Goal: Task Accomplishment & Management: Complete application form

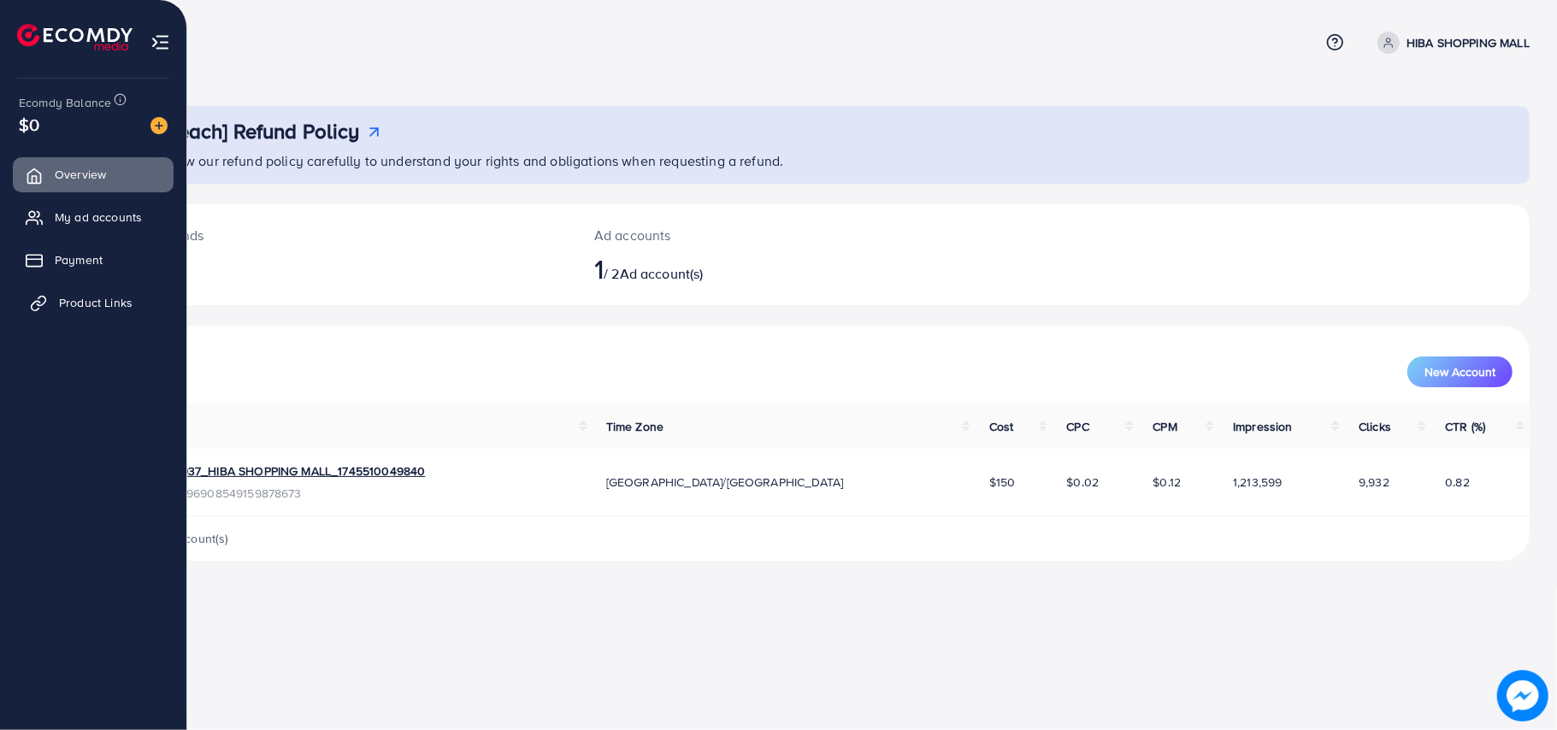
click at [53, 305] on link "Product Links" at bounding box center [93, 303] width 161 height 34
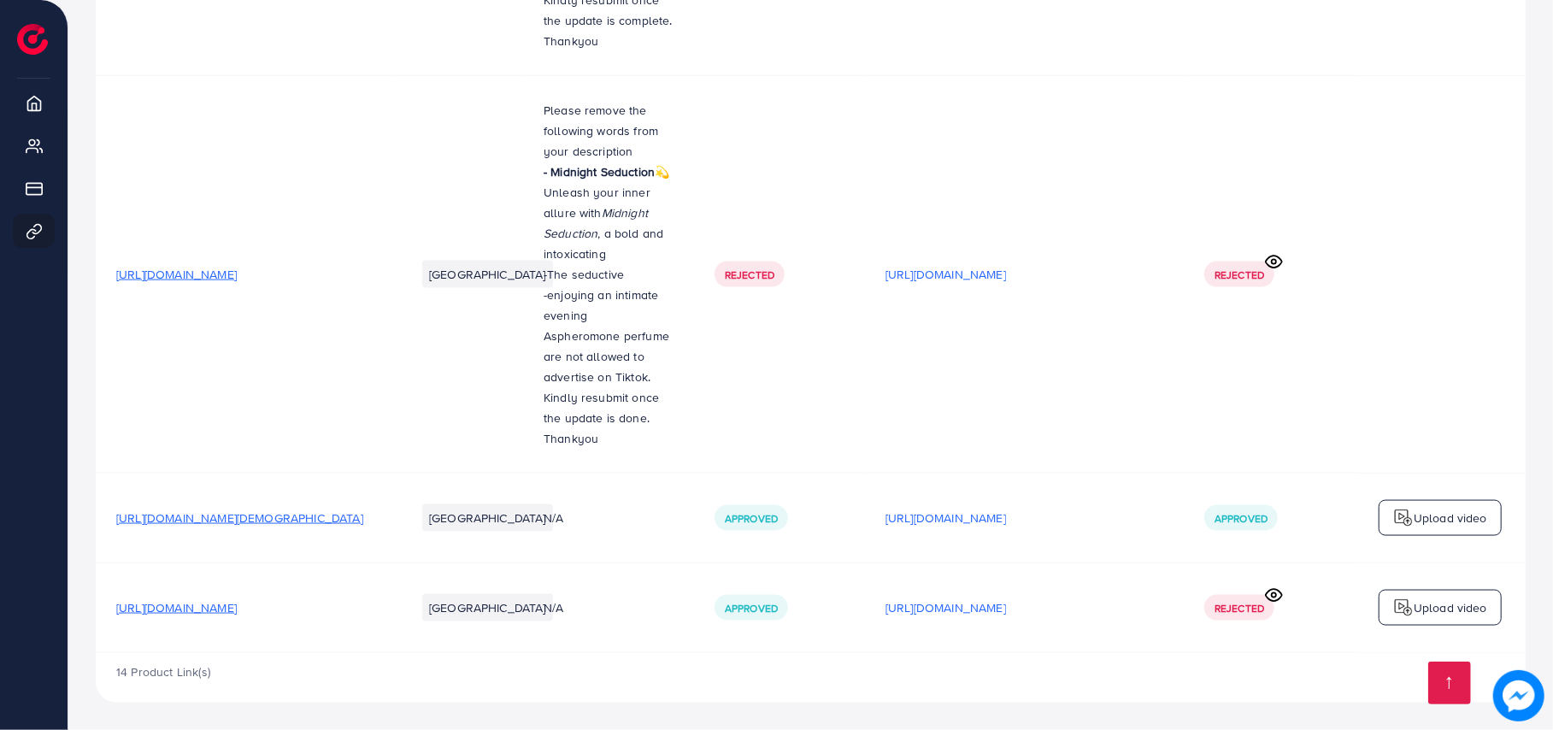
scroll to position [1542, 0]
click at [1276, 595] on circle at bounding box center [1274, 595] width 4 height 4
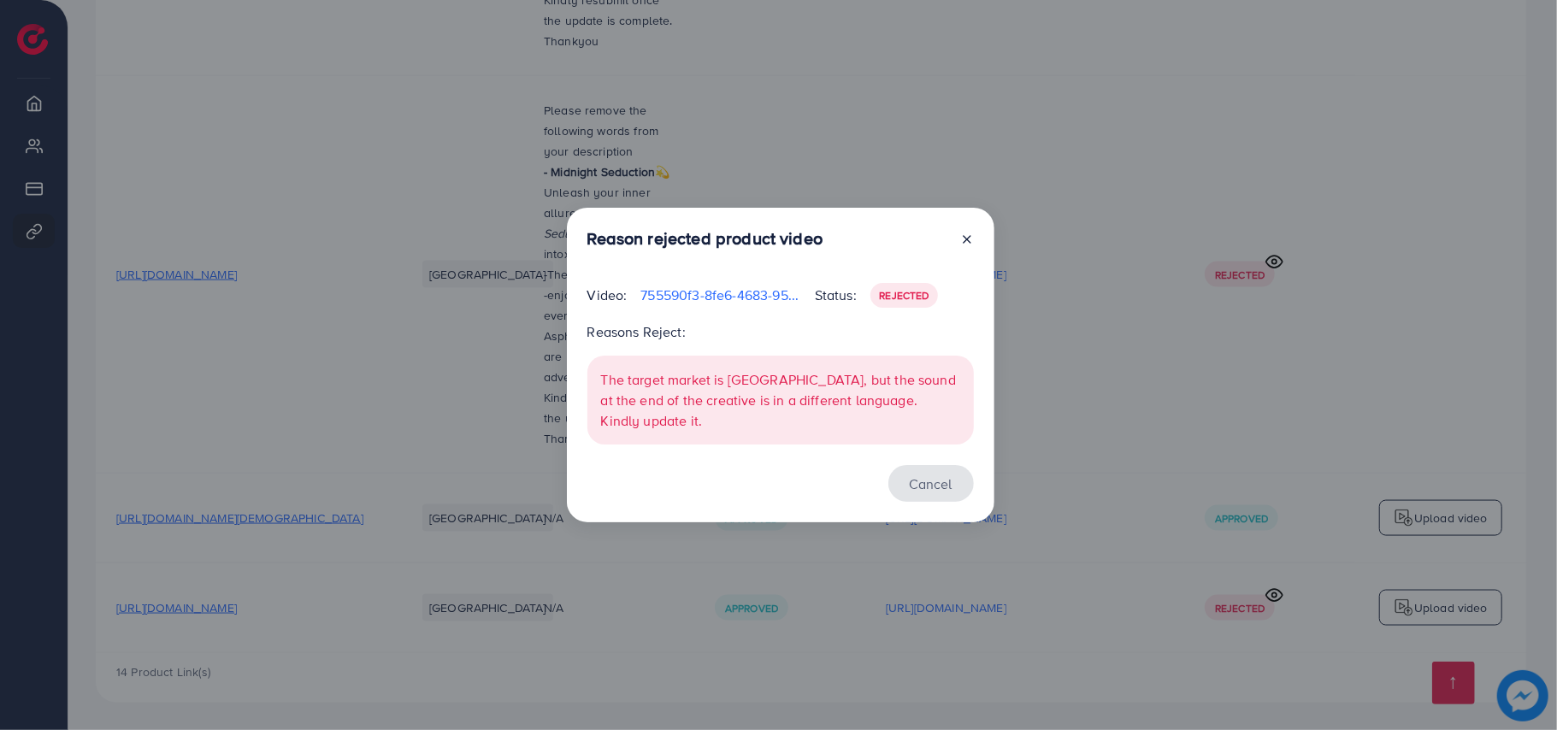
click at [951, 470] on button "Cancel" at bounding box center [930, 483] width 85 height 37
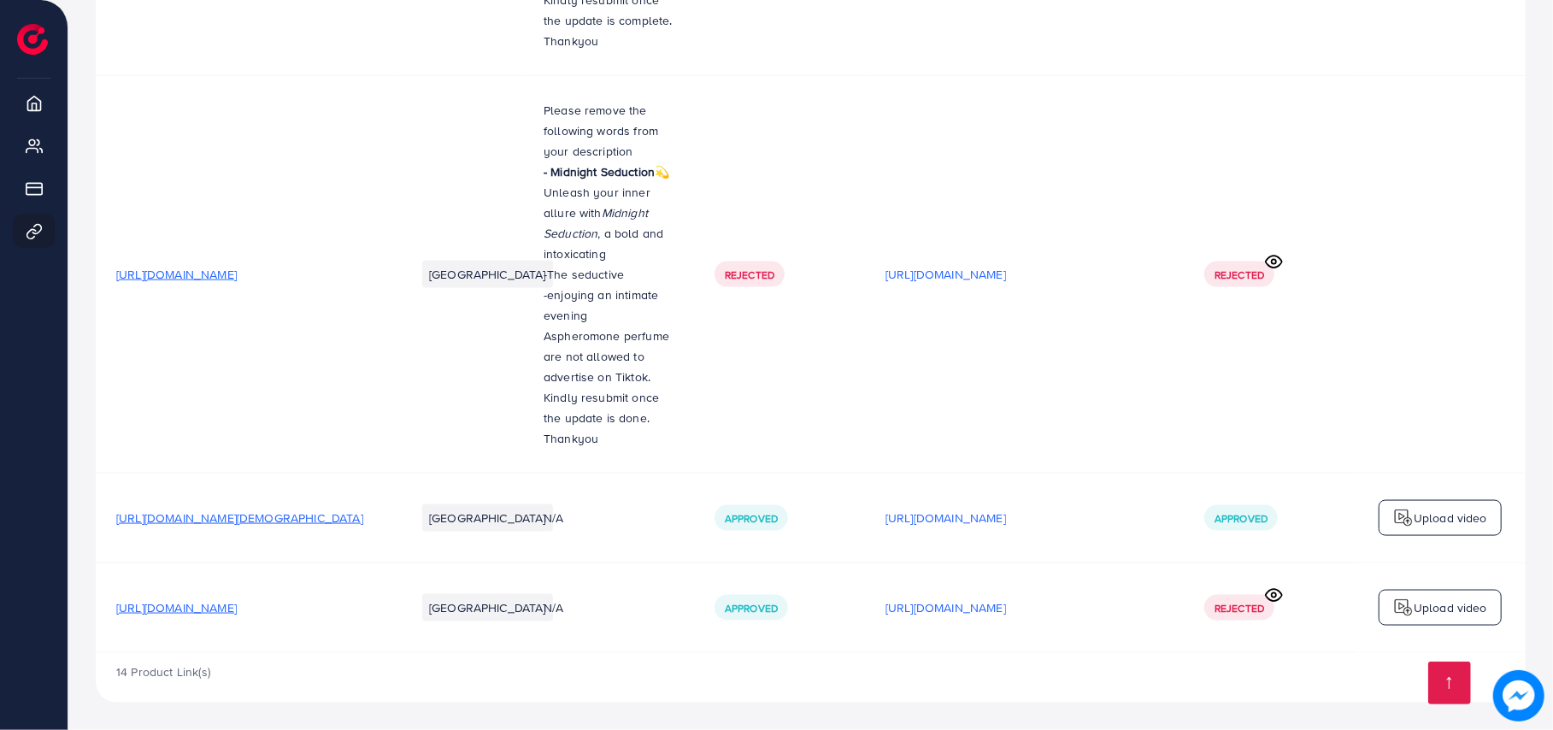
click at [1099, 397] on td "[URL][DOMAIN_NAME]" at bounding box center [1024, 274] width 319 height 398
click at [1281, 588] on icon at bounding box center [1274, 595] width 18 height 18
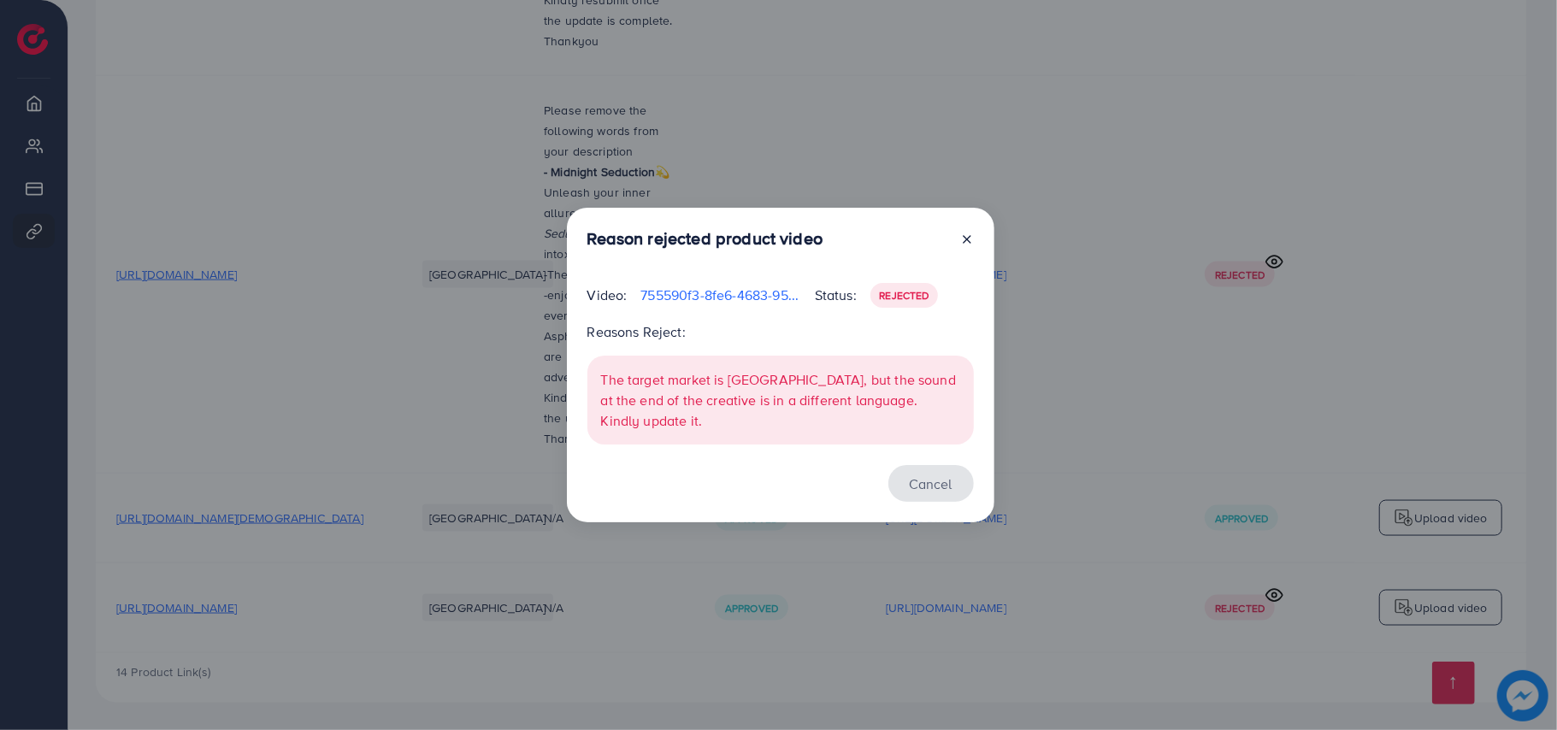
click at [922, 483] on button "Cancel" at bounding box center [930, 483] width 85 height 37
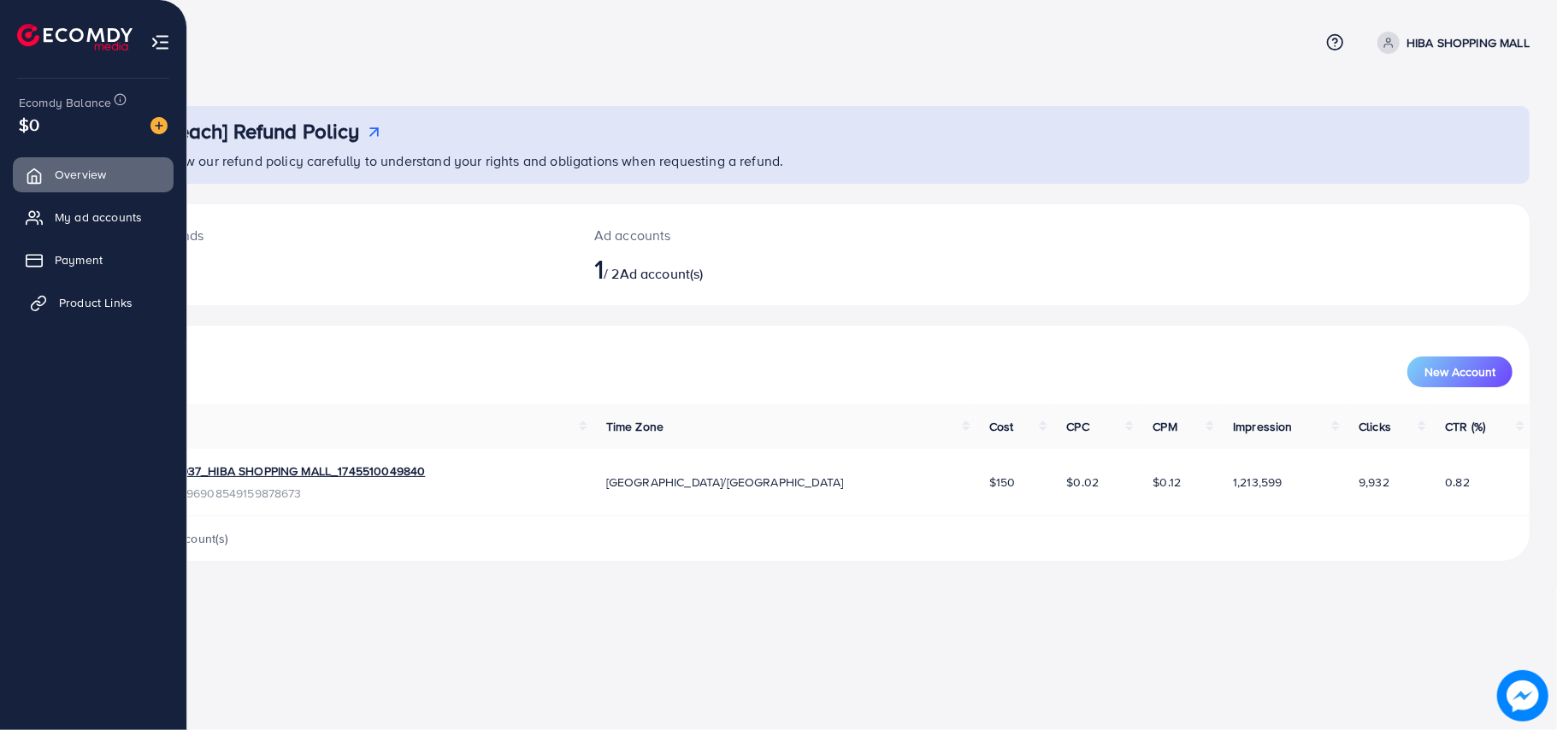
click at [41, 309] on icon at bounding box center [38, 303] width 17 height 17
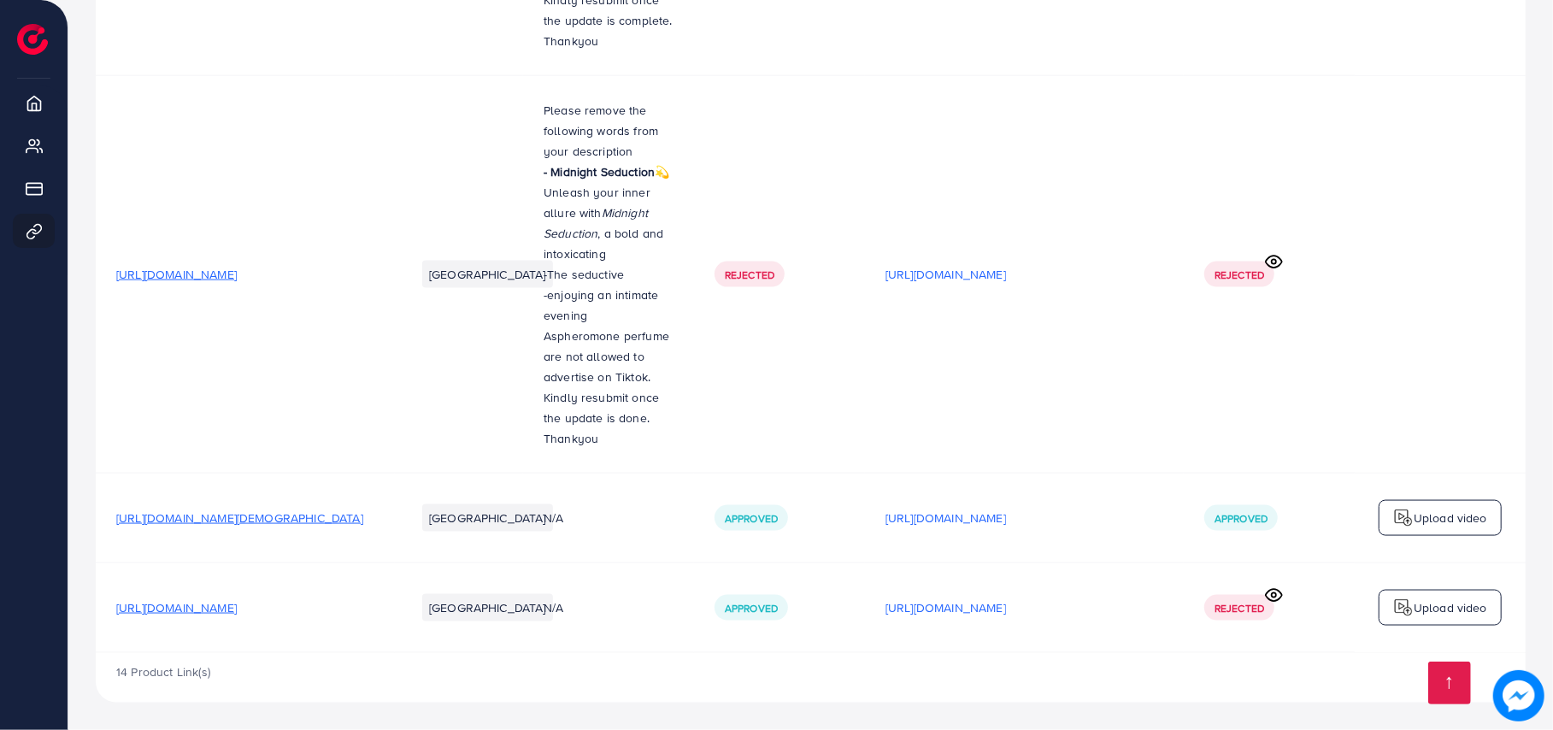
scroll to position [1542, 0]
click at [1006, 606] on p "[URL][DOMAIN_NAME]" at bounding box center [946, 608] width 121 height 21
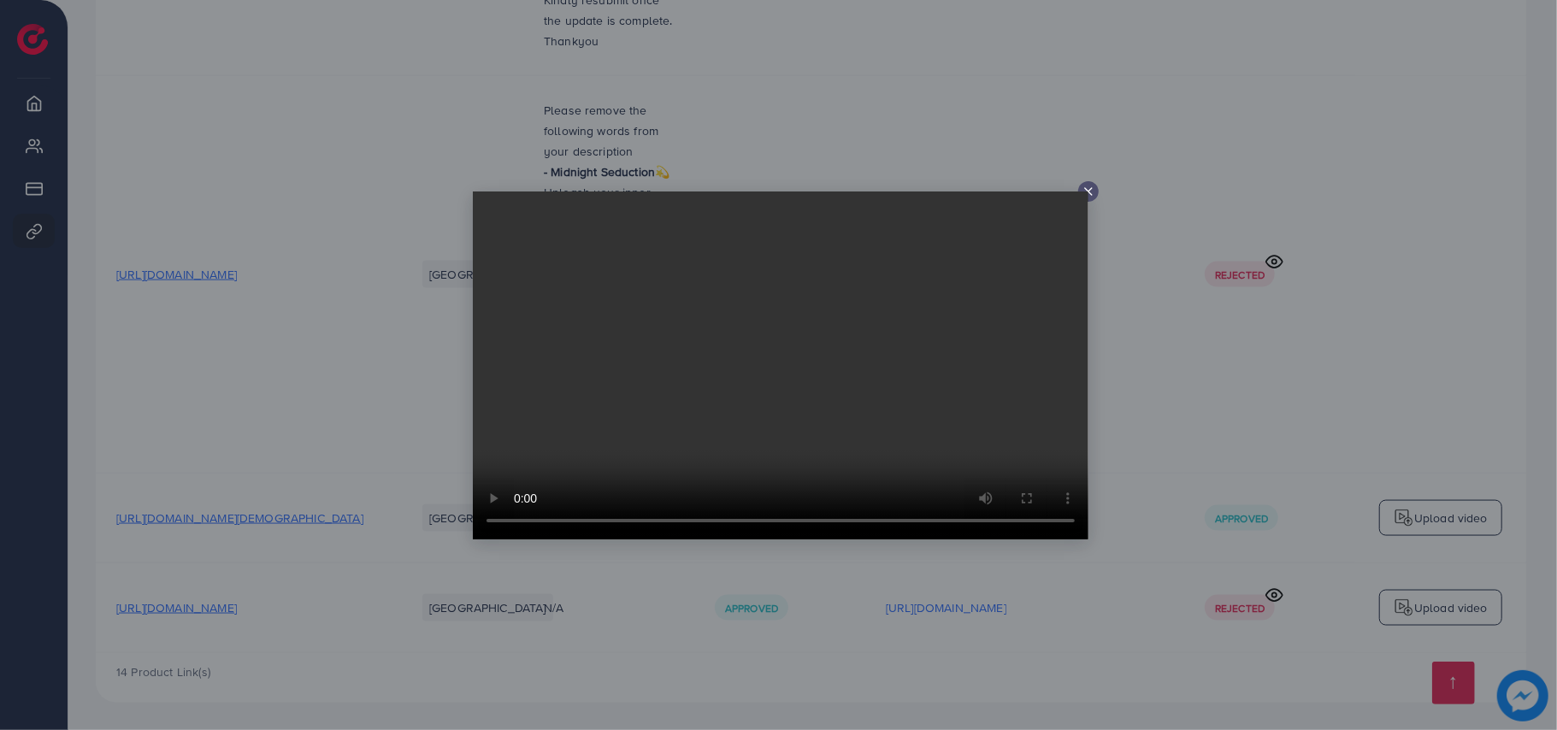
click at [1240, 373] on div at bounding box center [778, 365] width 1557 height 730
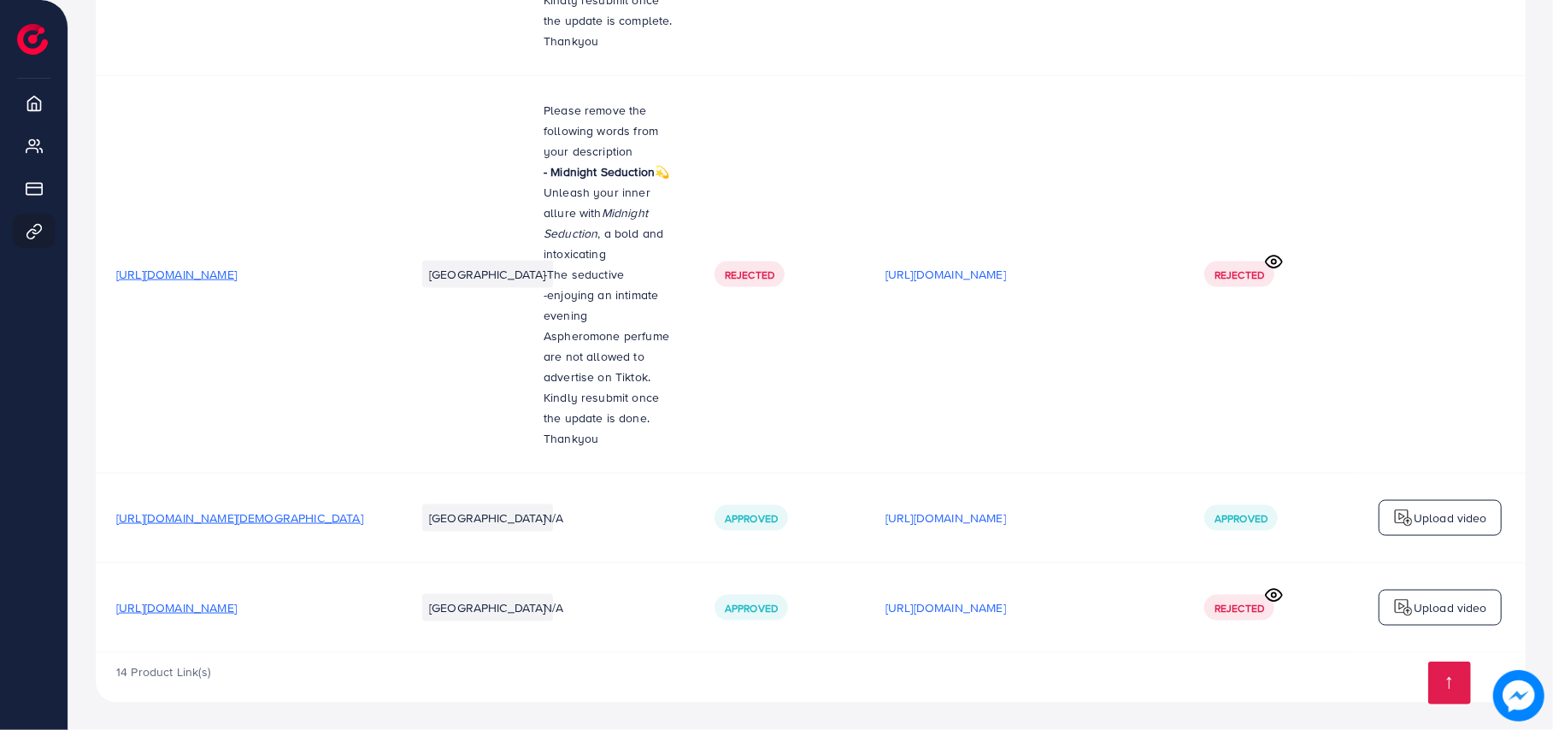
drag, startPoint x: 872, startPoint y: 605, endPoint x: 1166, endPoint y: 619, distance: 294.4
click at [1166, 619] on td "[URL][DOMAIN_NAME]" at bounding box center [1024, 607] width 319 height 90
copy p "https://files.ecomdy.com/videos/755590f3-8fe6-4683-"
click at [347, 93] on td "[URL][DOMAIN_NAME]" at bounding box center [245, 274] width 299 height 398
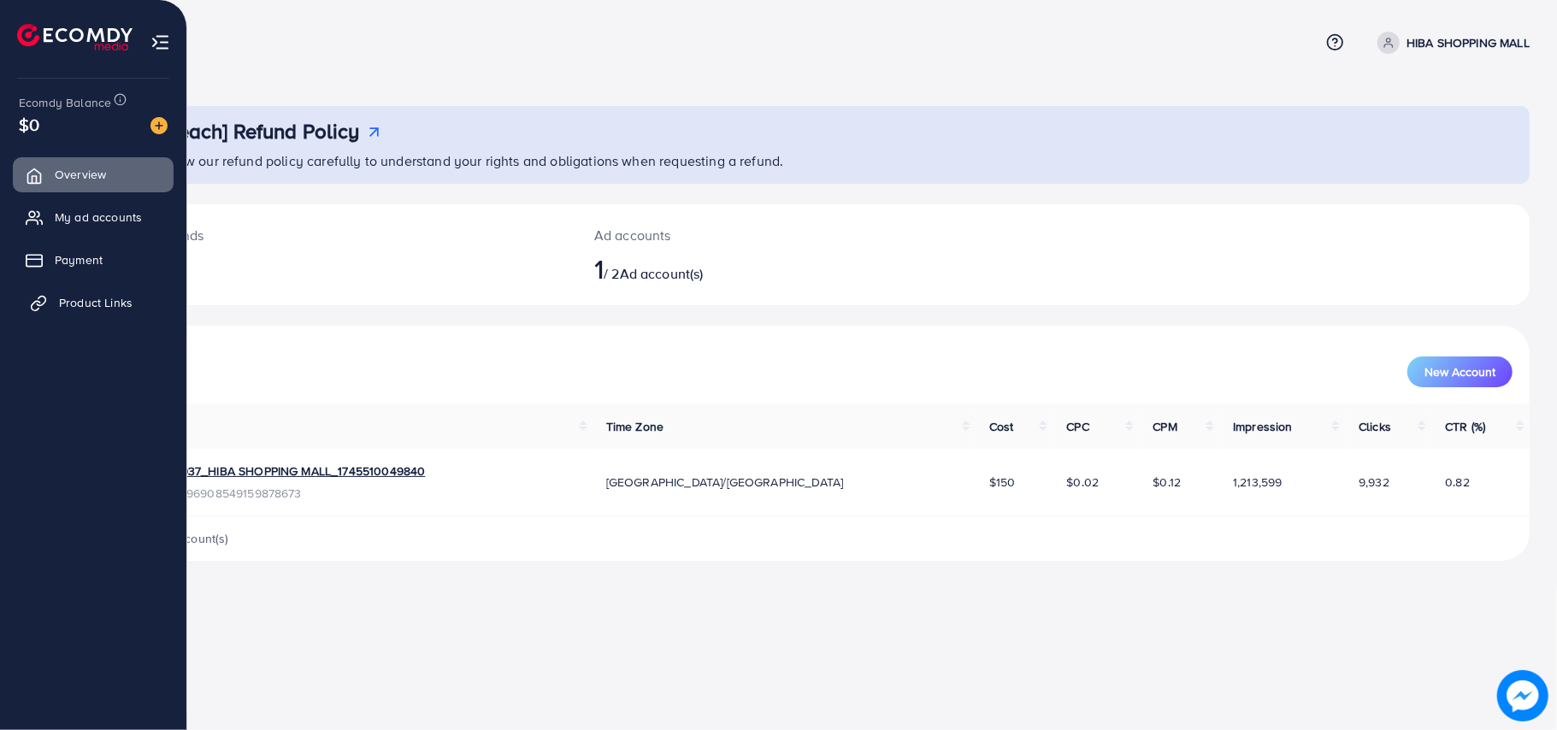
click at [68, 289] on link "Product Links" at bounding box center [93, 303] width 161 height 34
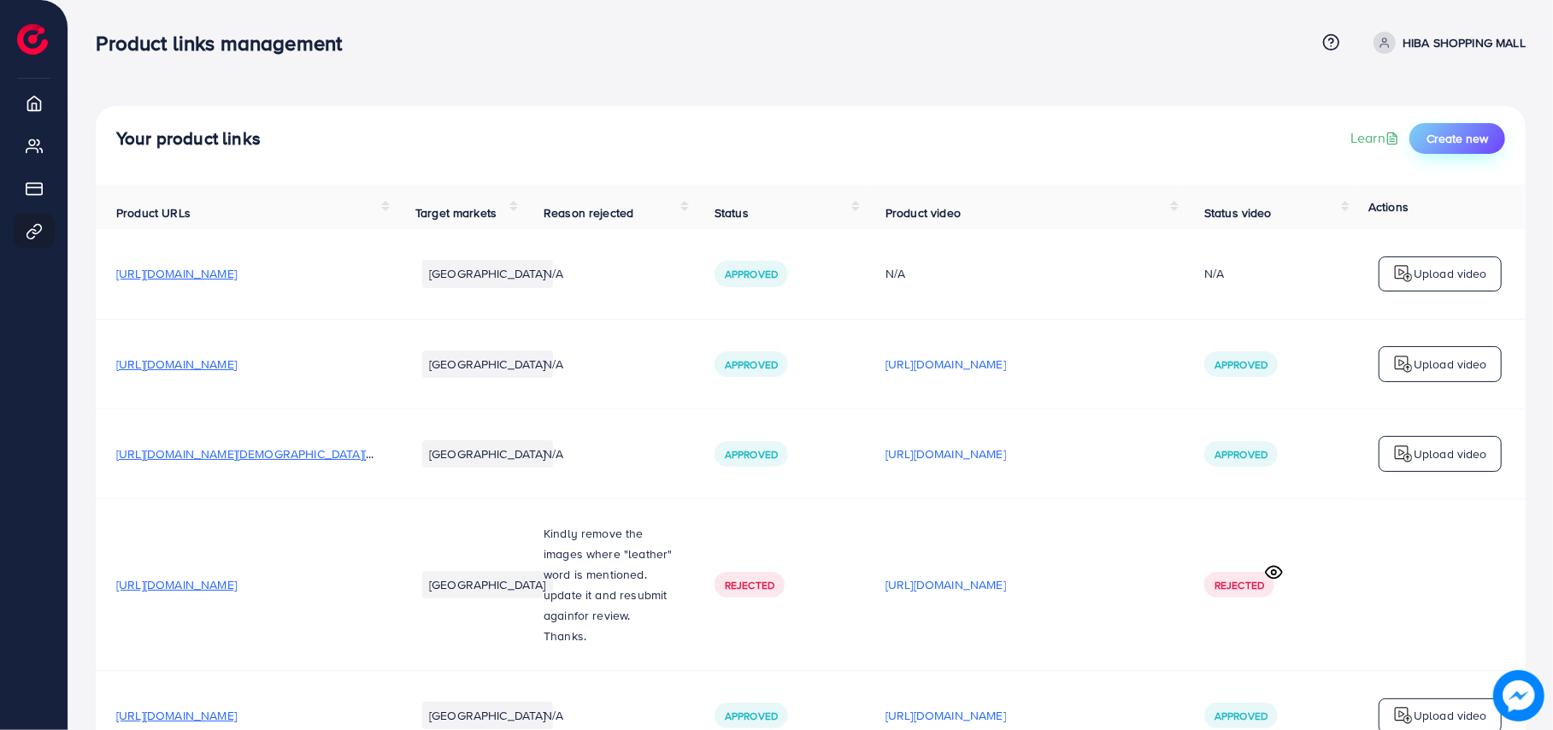
click at [1177, 134] on span "Create new" at bounding box center [1458, 138] width 62 height 17
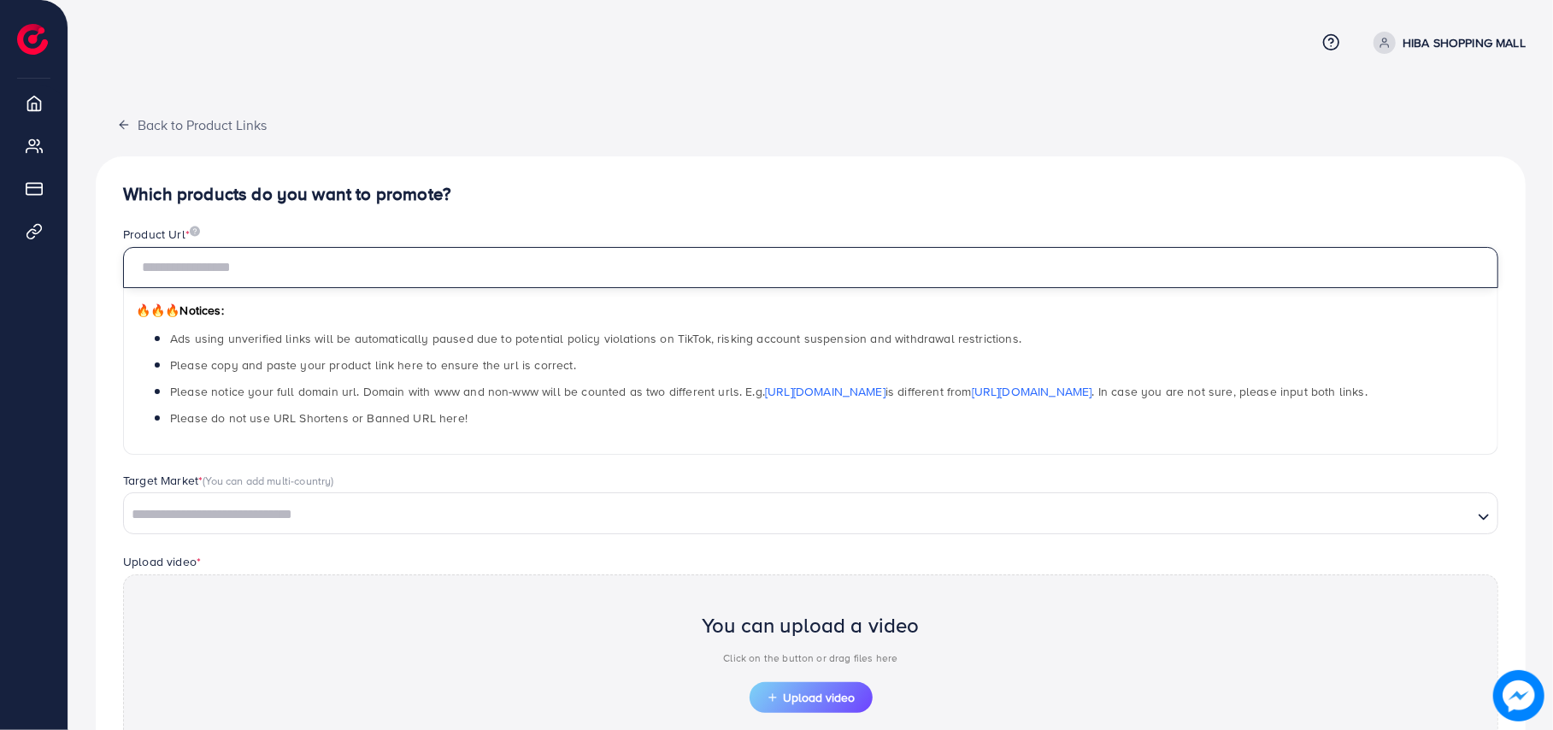
click at [938, 279] on input "text" at bounding box center [810, 267] width 1375 height 41
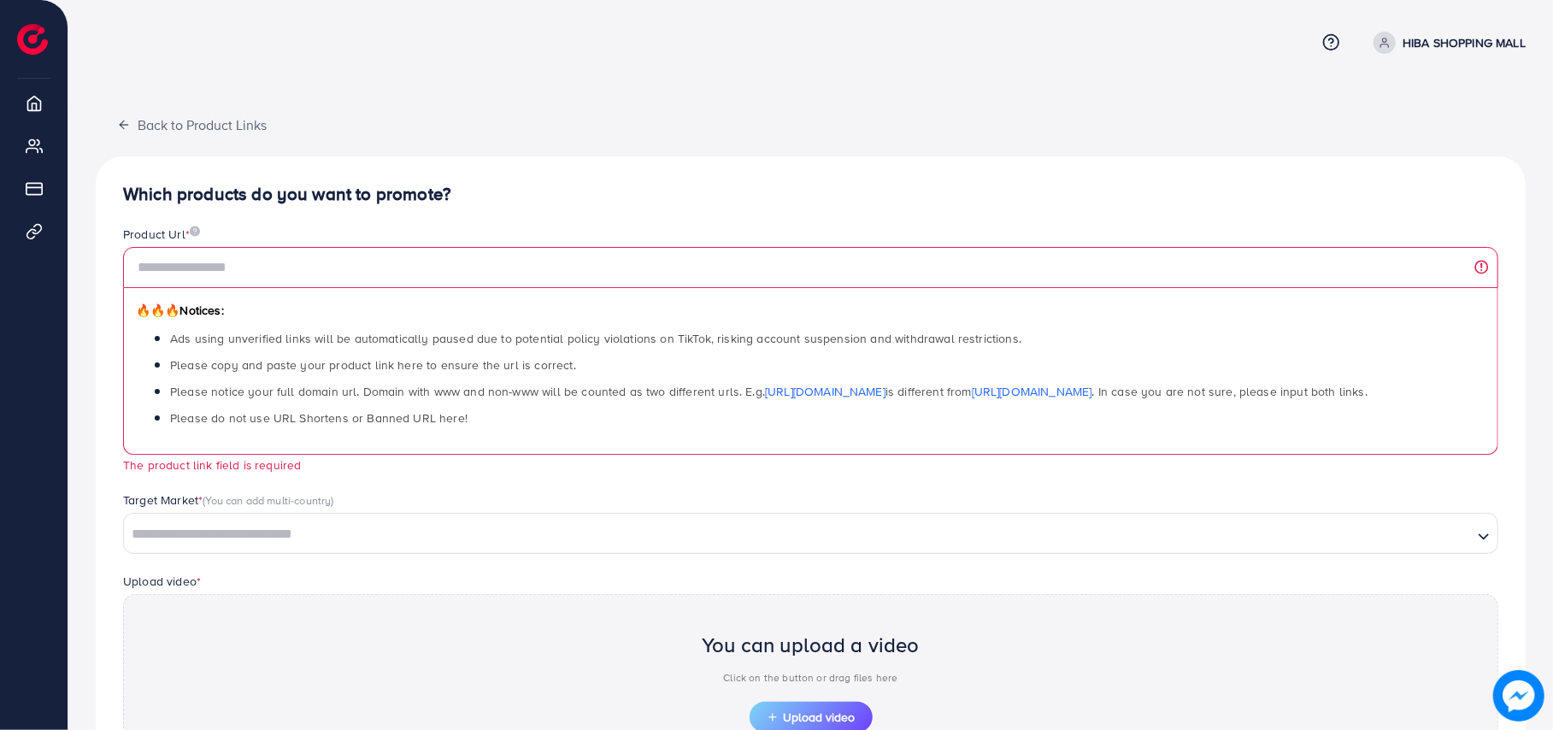
click at [863, 224] on div "Which products do you want to promote? Product Url * 🔥🔥🔥 Notices: Ads using unv…" at bounding box center [811, 525] width 1430 height 738
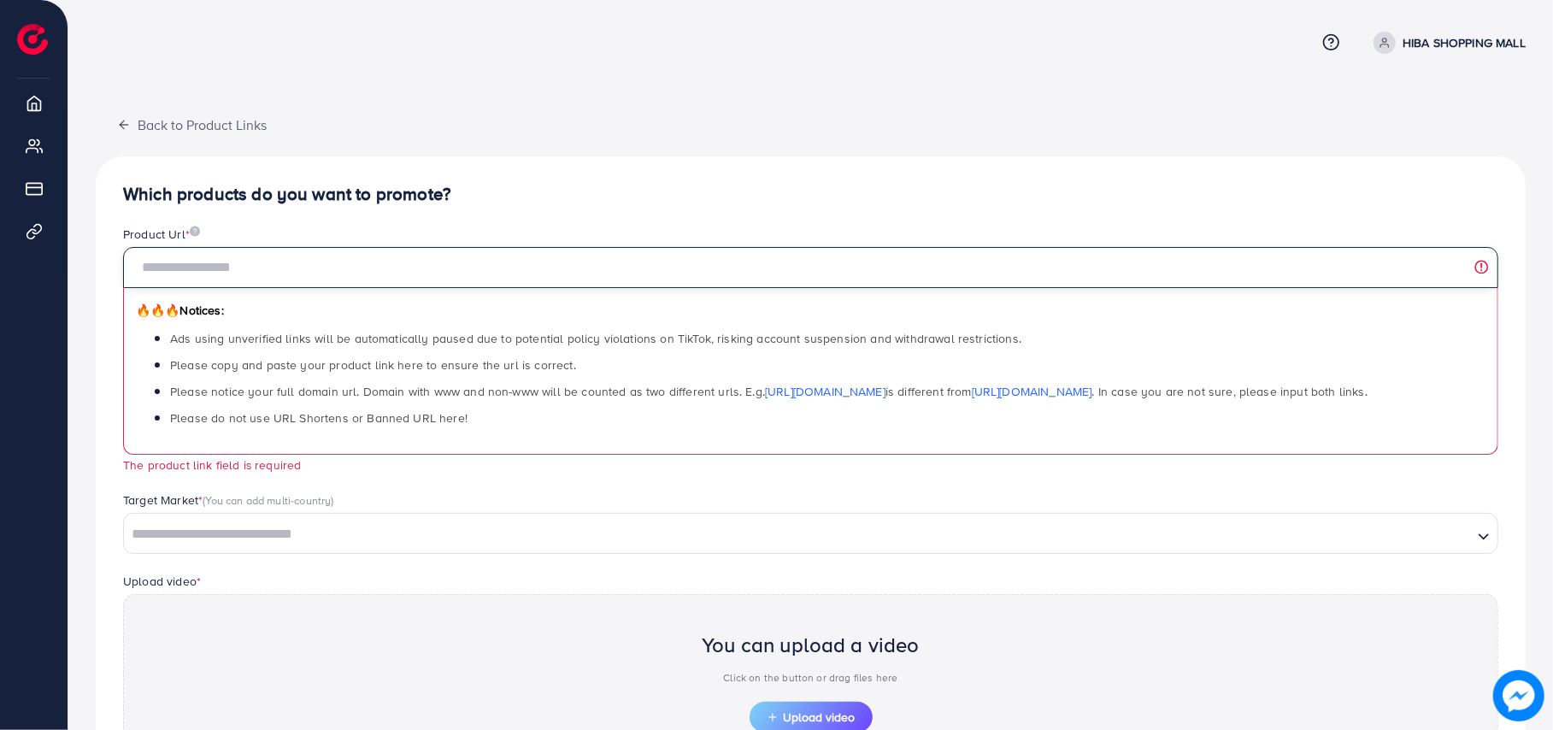
click at [866, 258] on input "text" at bounding box center [810, 267] width 1375 height 41
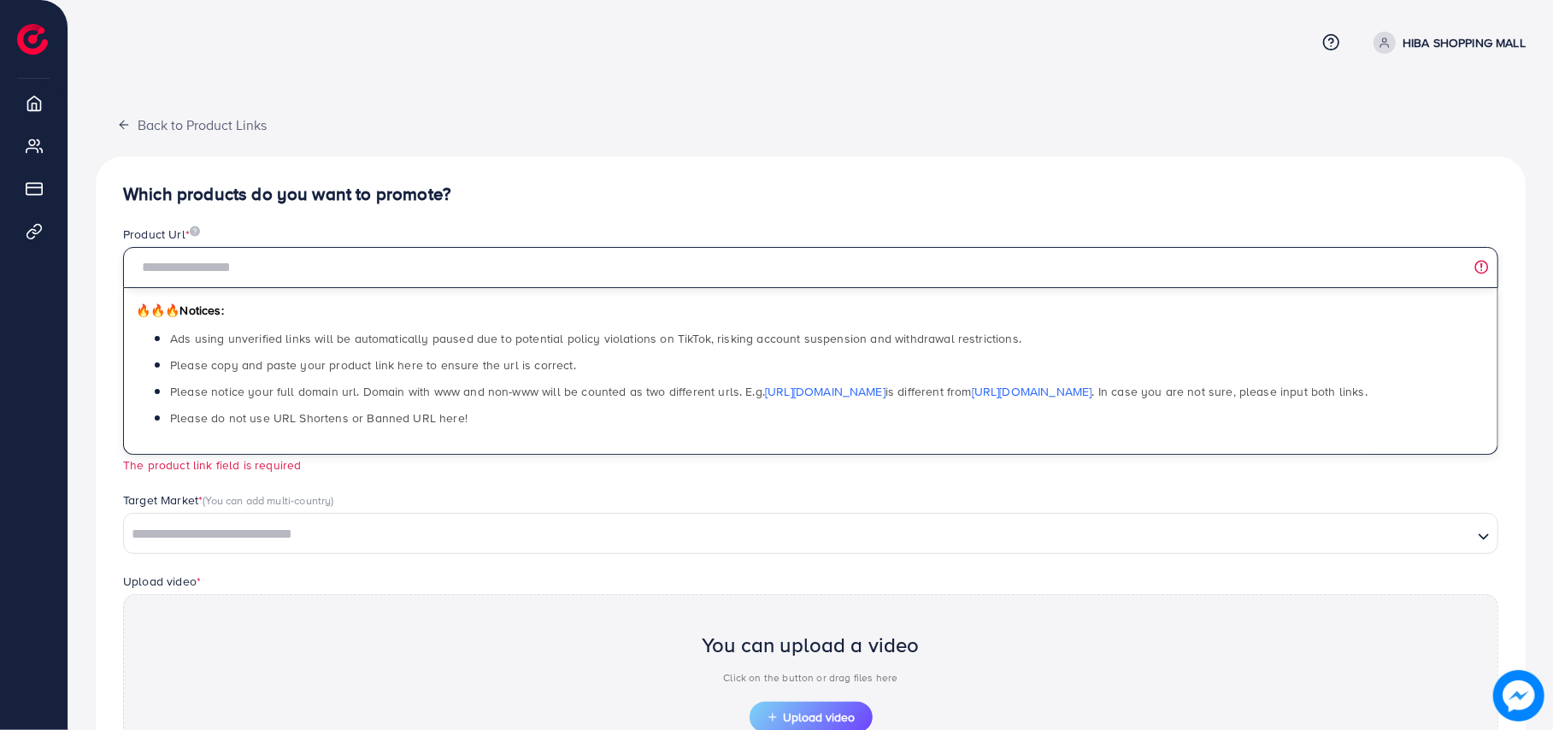
paste input "**********"
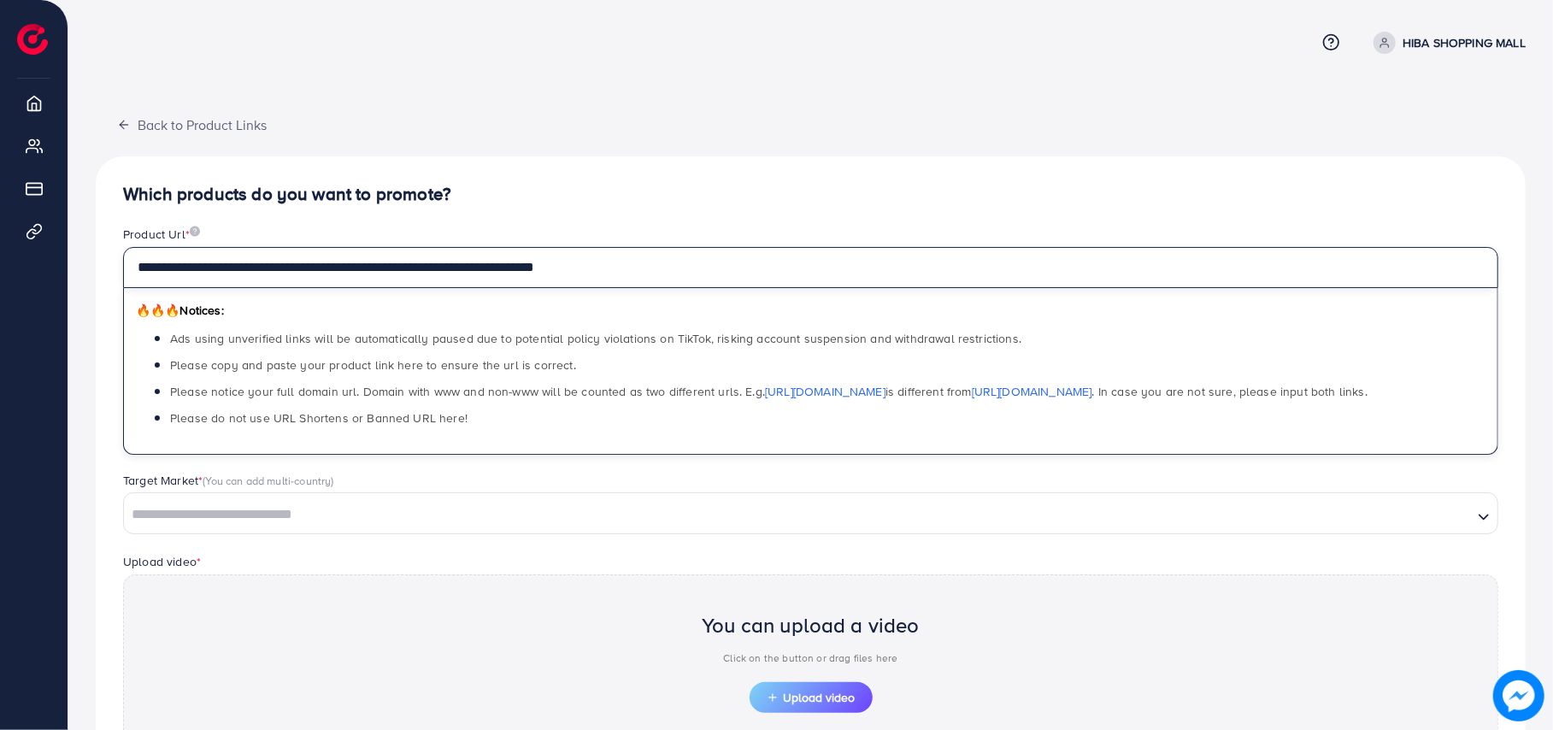
type input "**********"
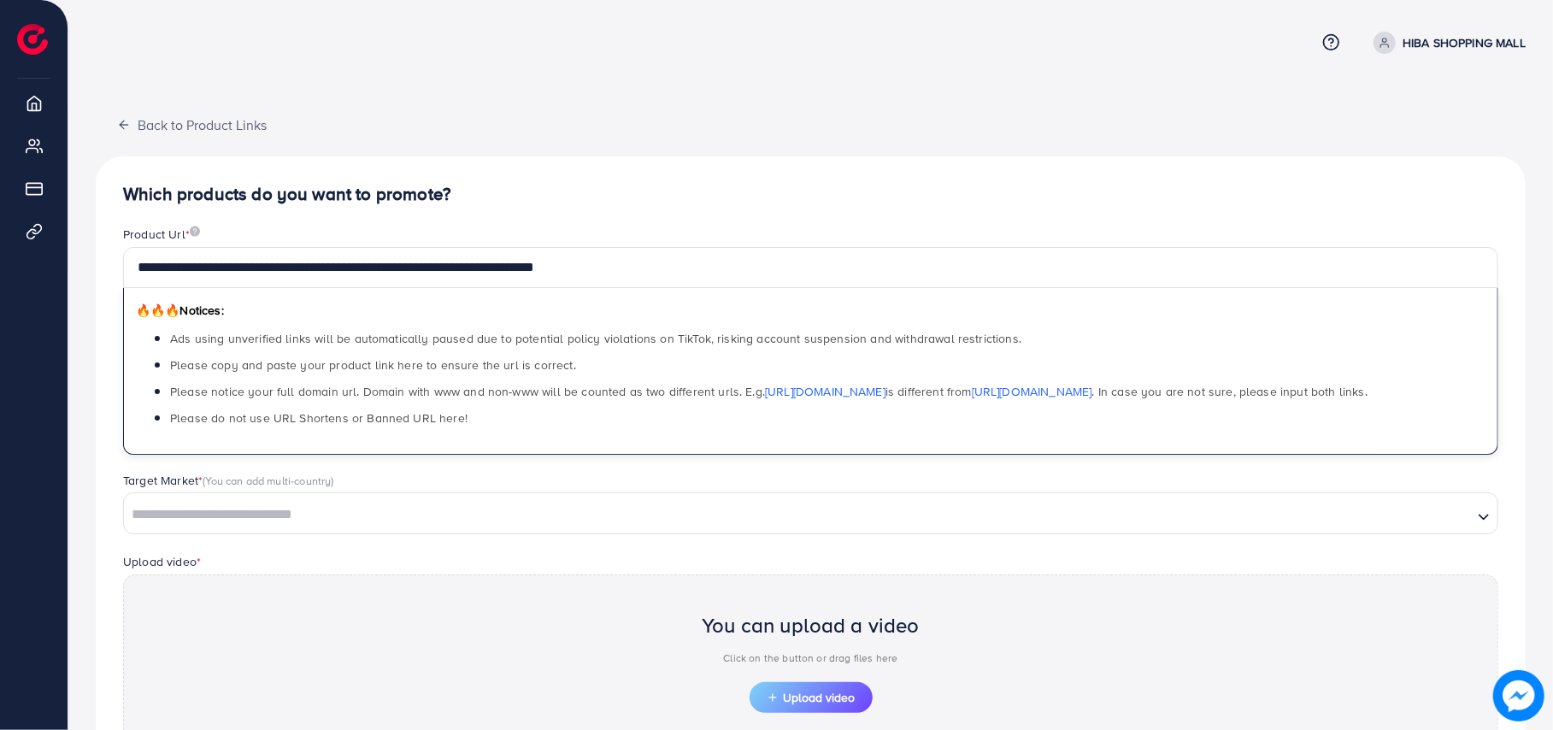
click at [589, 518] on input "Search for option" at bounding box center [799, 515] width 1346 height 27
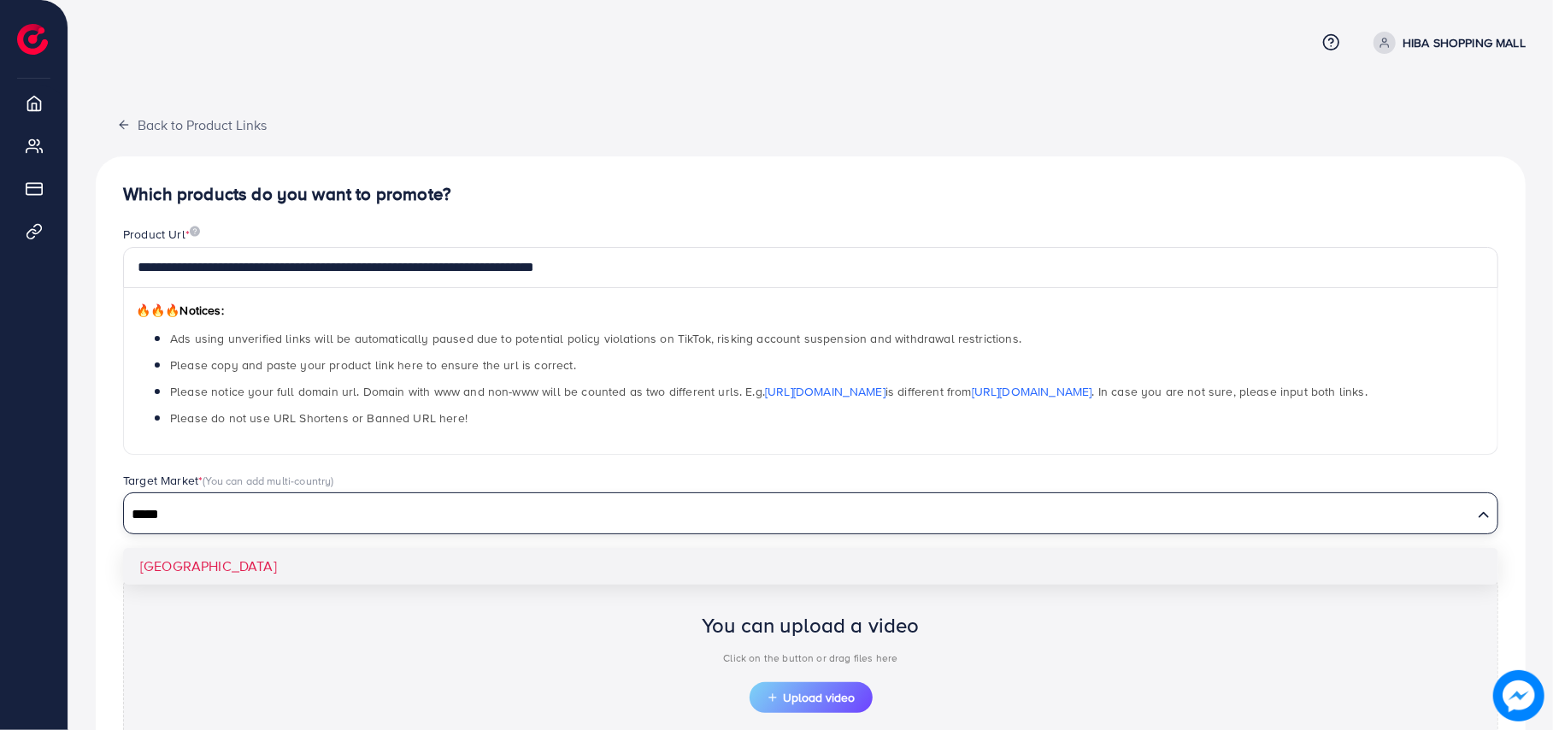
type input "*****"
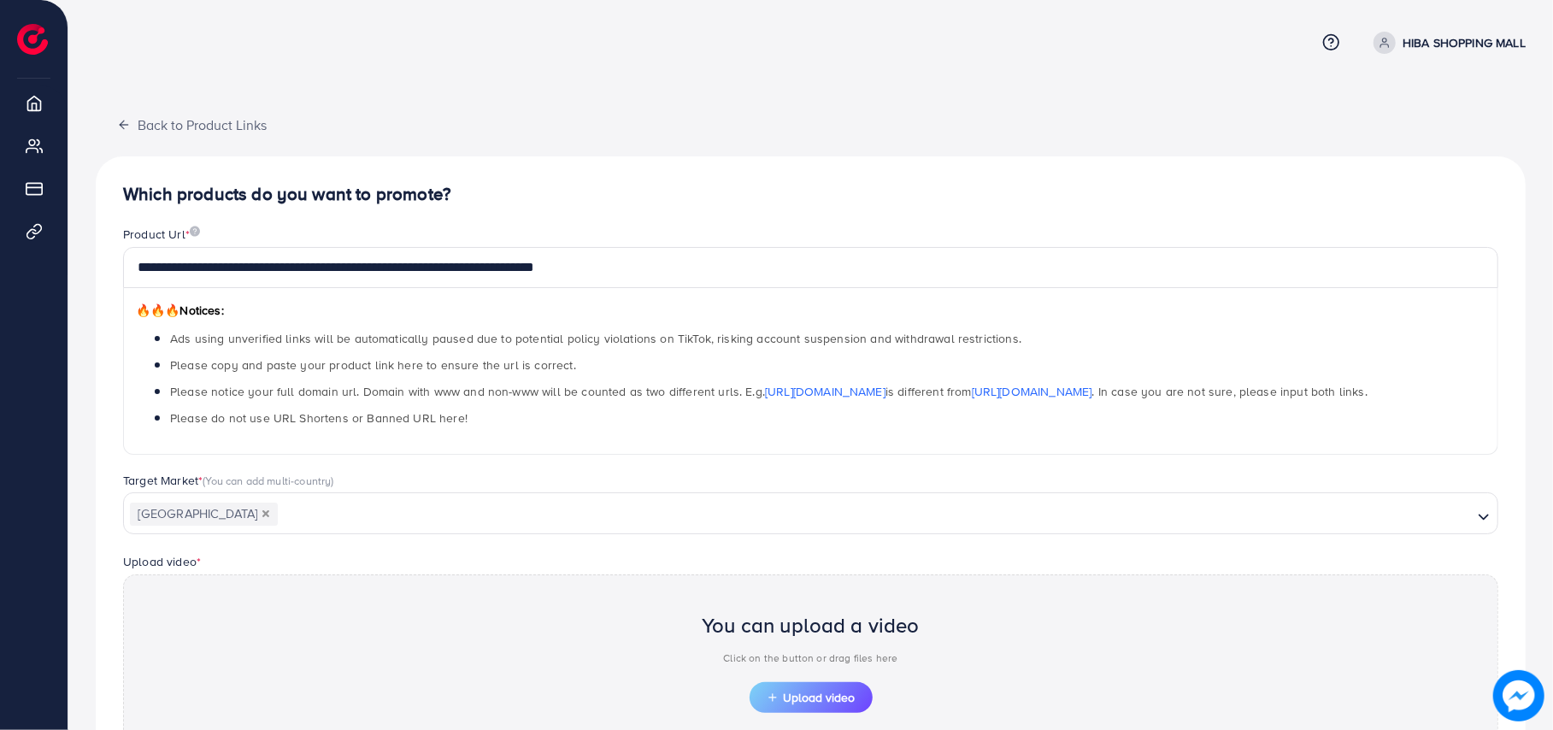
click at [197, 565] on div "**********" at bounding box center [811, 514] width 1430 height 717
click at [85, 496] on div "**********" at bounding box center [810, 451] width 1485 height 902
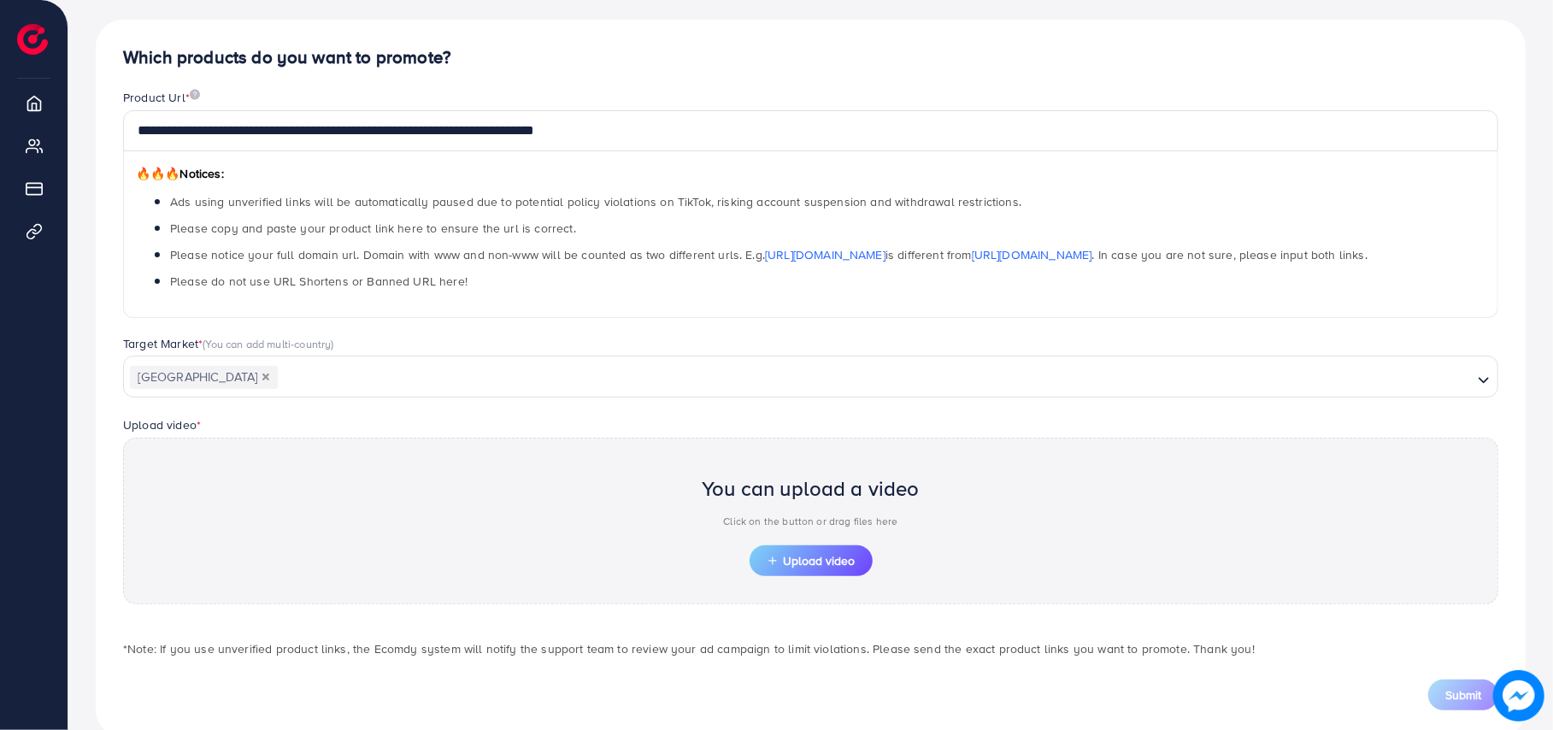
scroll to position [174, 0]
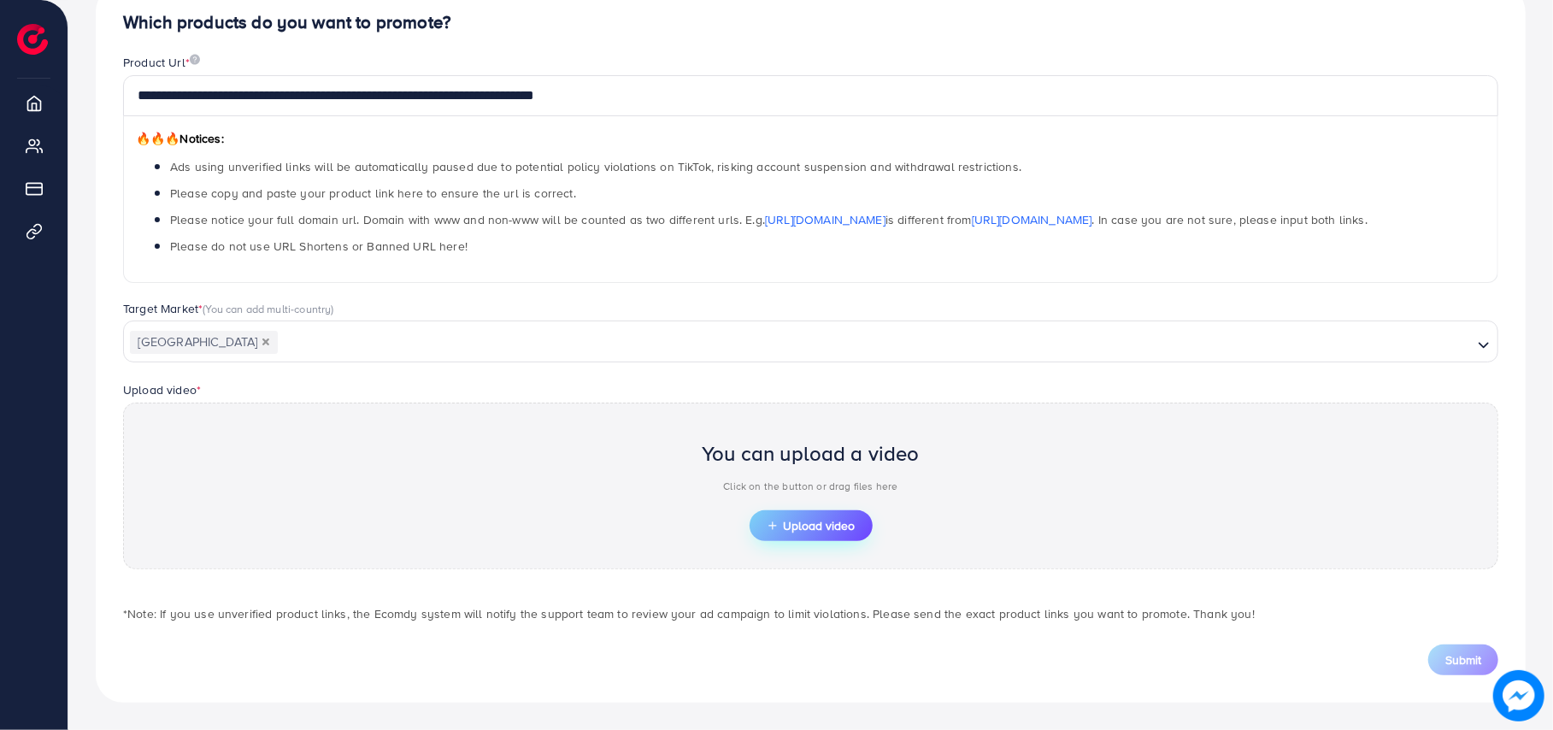
click at [800, 525] on span "Upload video" at bounding box center [811, 526] width 89 height 12
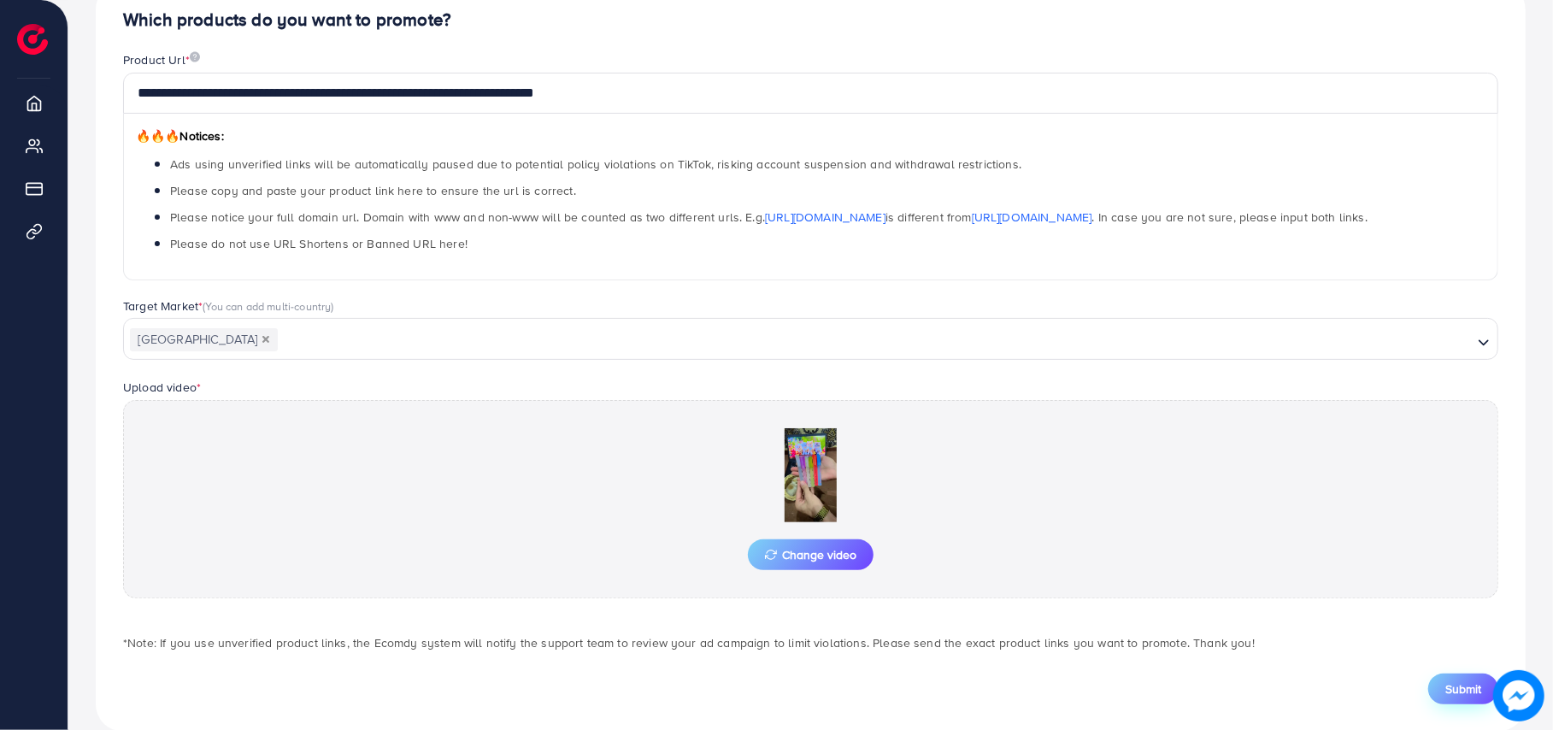
click at [1177, 695] on span "Submit" at bounding box center [1464, 688] width 36 height 17
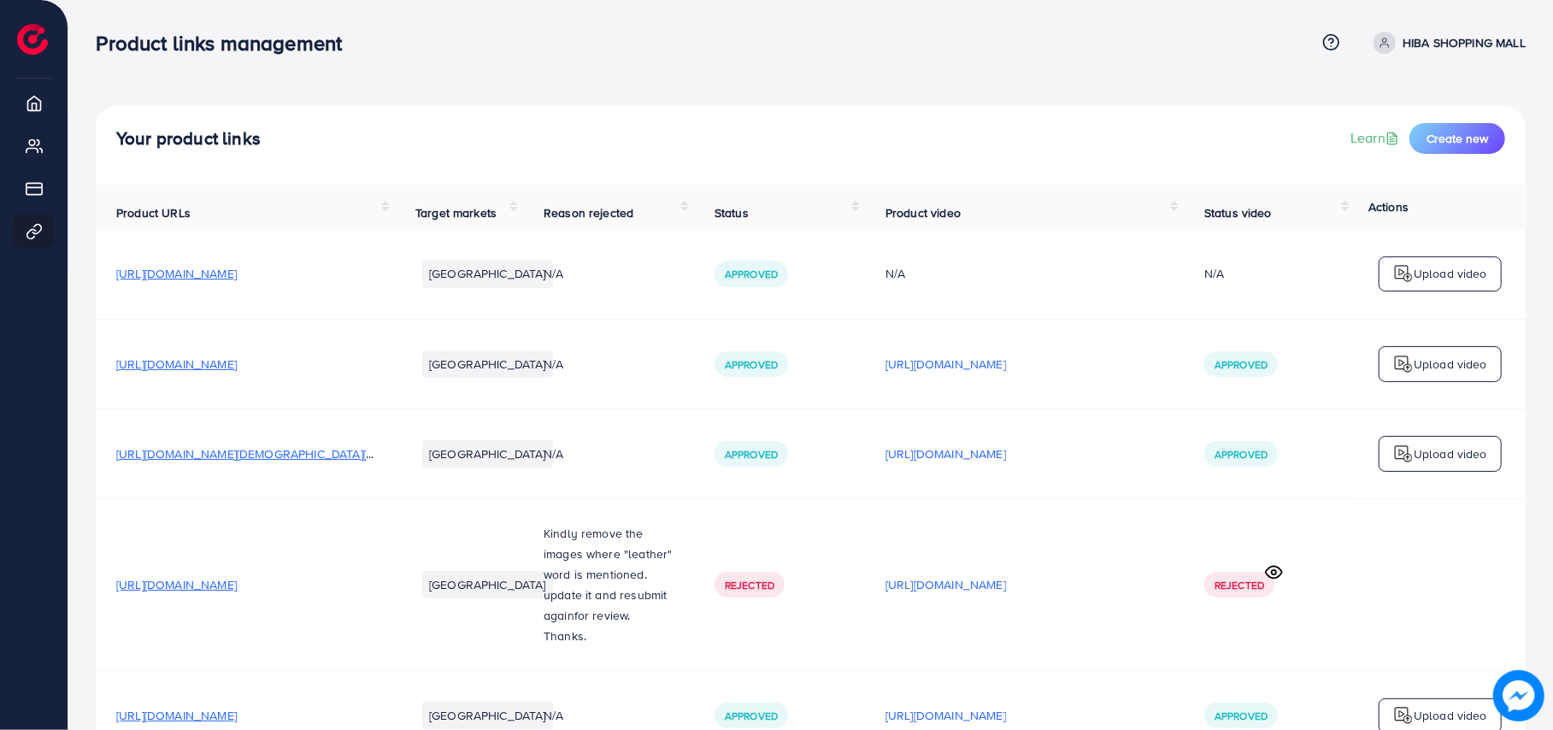
drag, startPoint x: 1550, startPoint y: 199, endPoint x: 1540, endPoint y: 246, distance: 48.1
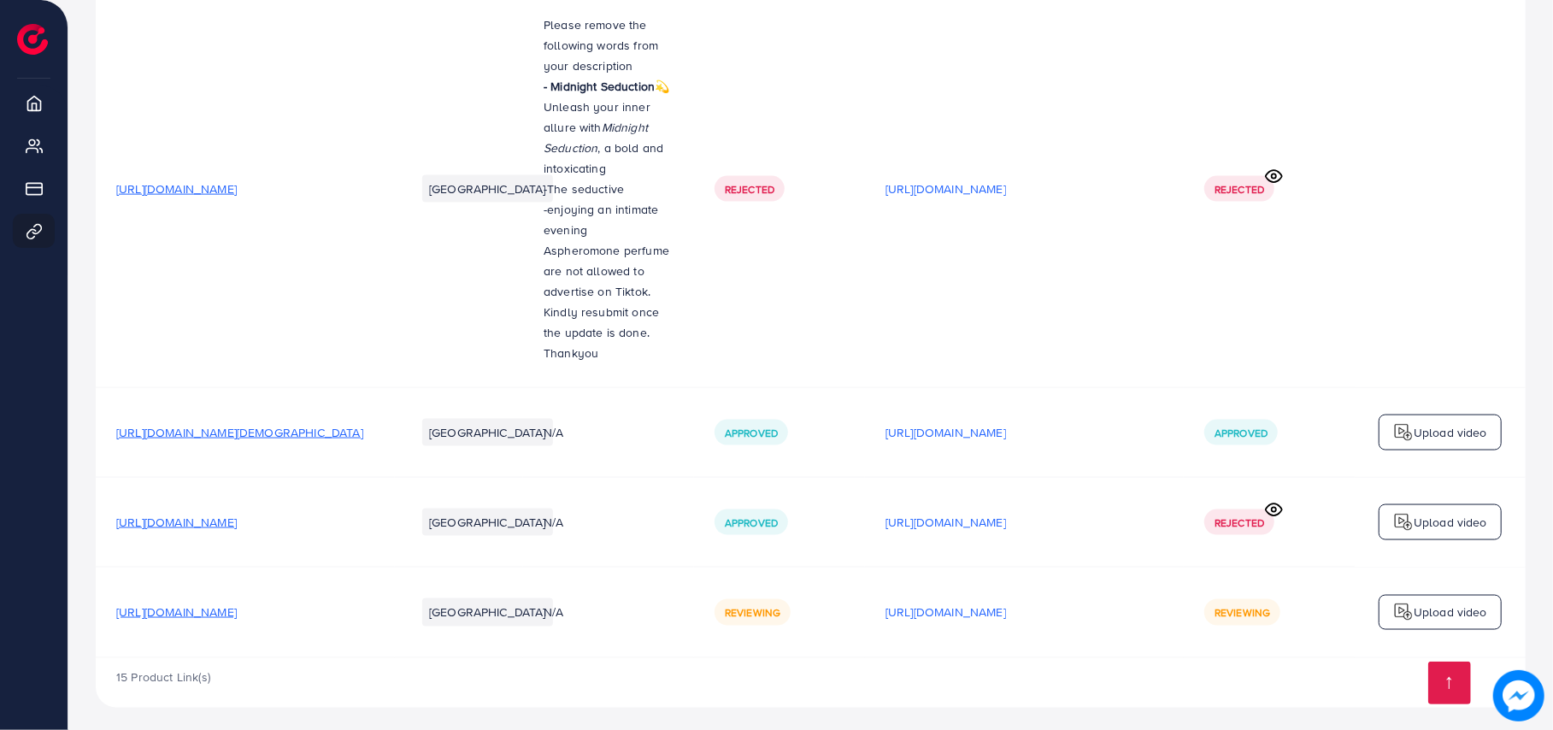
scroll to position [1632, 0]
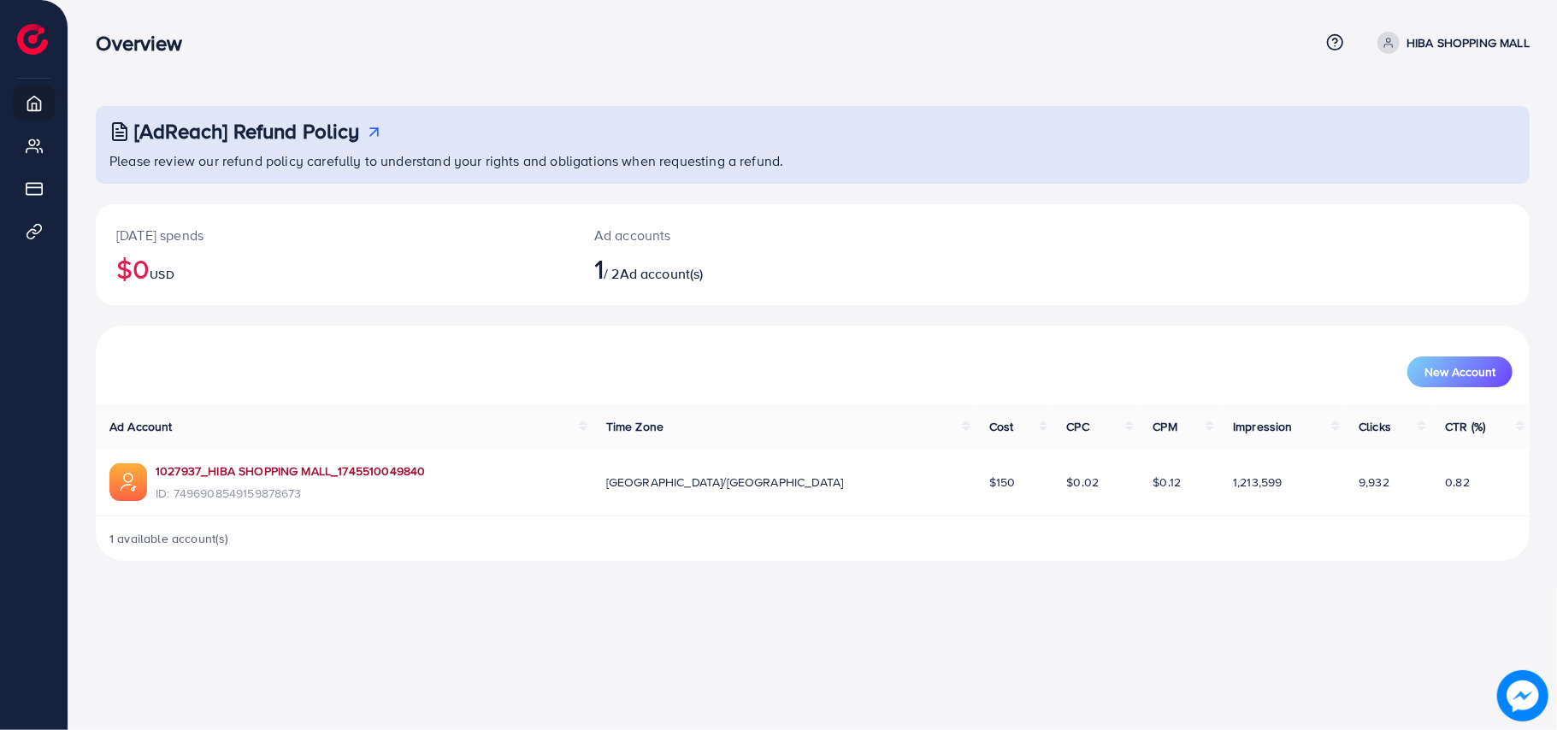
click at [298, 469] on link "1027937_HIBA SHOPPING MALL_1745510049840" at bounding box center [290, 470] width 269 height 17
